Goal: Task Accomplishment & Management: Use online tool/utility

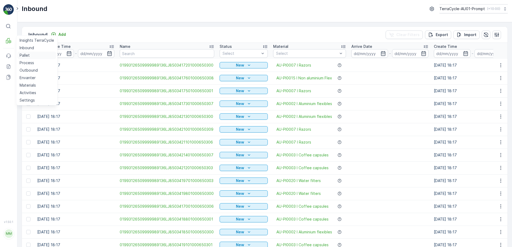
click at [26, 55] on p "Pallet" at bounding box center [25, 55] width 10 height 5
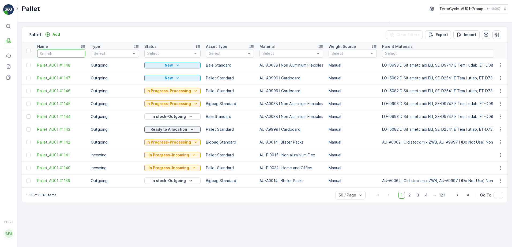
click at [46, 55] on input "text" at bounding box center [61, 53] width 48 height 9
type input "1092"
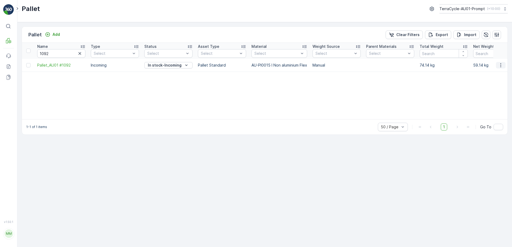
click at [501, 67] on icon "button" at bounding box center [500, 65] width 5 height 5
click at [497, 103] on div "Print QR" at bounding box center [494, 103] width 35 height 7
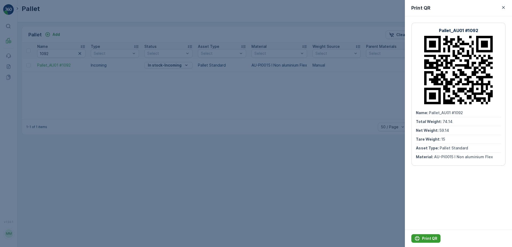
click at [434, 238] on p "Print QR" at bounding box center [429, 238] width 15 height 5
click at [503, 10] on icon "button" at bounding box center [503, 7] width 5 height 5
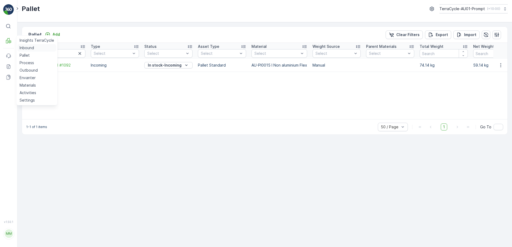
click at [25, 49] on p "Inbound" at bounding box center [27, 47] width 14 height 5
